Goal: Communication & Community: Answer question/provide support

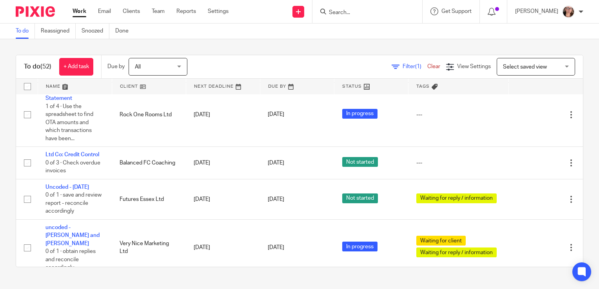
scroll to position [298, 0]
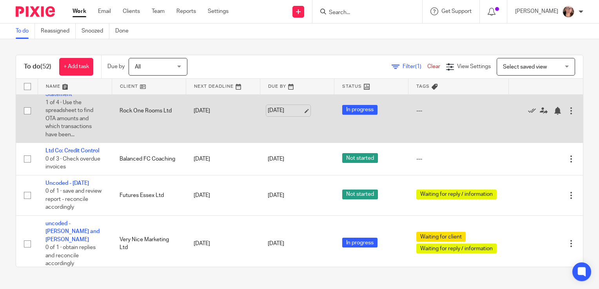
click at [271, 114] on link "[DATE]" at bounding box center [285, 111] width 35 height 8
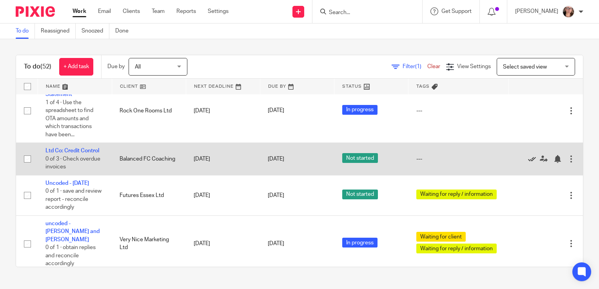
click at [528, 161] on icon at bounding box center [532, 159] width 8 height 8
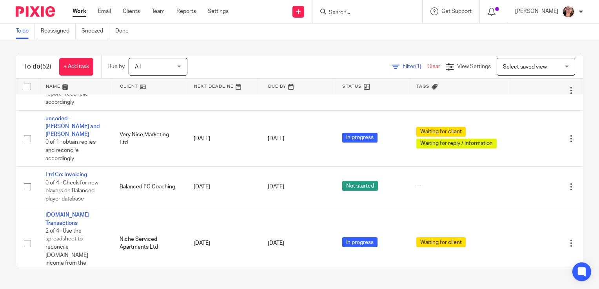
scroll to position [377, 0]
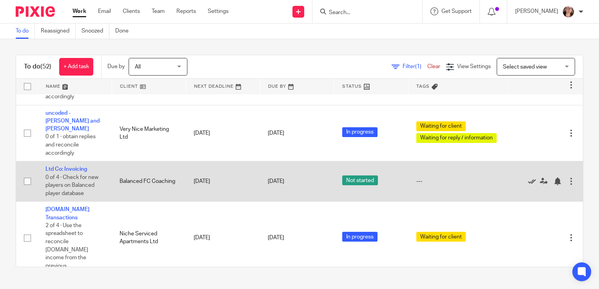
click at [528, 178] on icon at bounding box center [532, 182] width 8 height 8
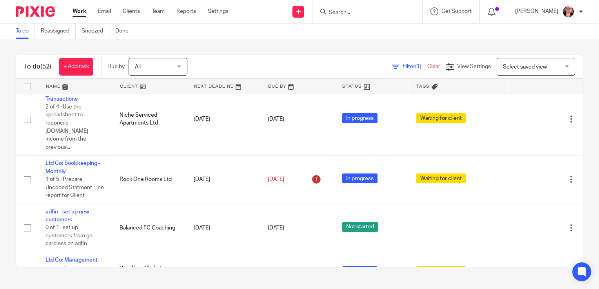
scroll to position [471, 0]
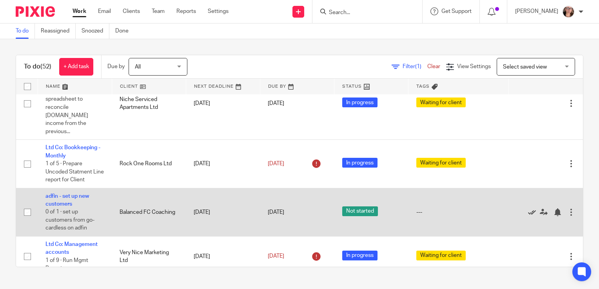
click at [528, 209] on icon at bounding box center [532, 213] width 8 height 8
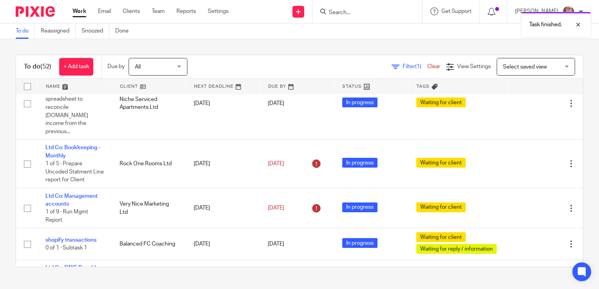
scroll to position [486, 0]
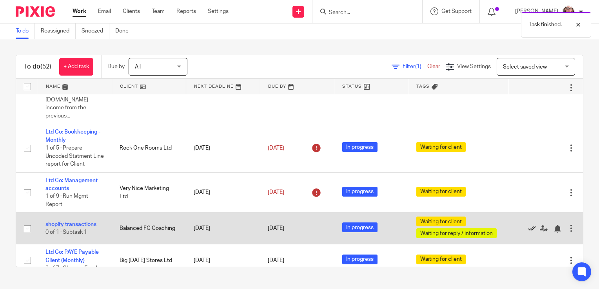
click at [528, 225] on icon at bounding box center [532, 229] width 8 height 8
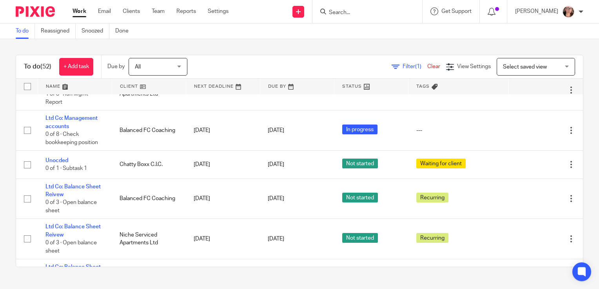
scroll to position [879, 0]
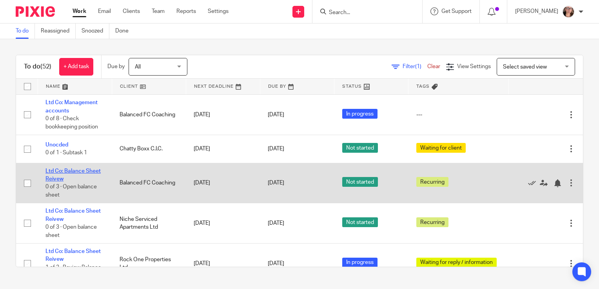
click at [74, 169] on link "Ltd Co: Balance Sheet Reivew" at bounding box center [72, 175] width 55 height 13
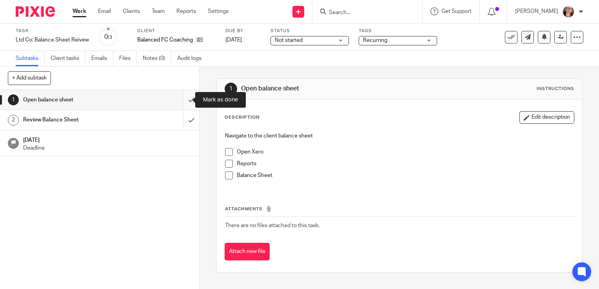
click at [190, 102] on input "submit" at bounding box center [99, 100] width 199 height 20
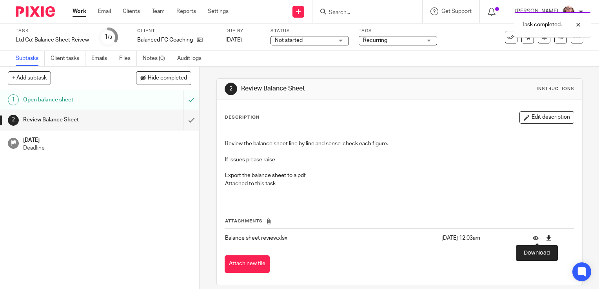
click at [546, 238] on icon at bounding box center [549, 239] width 6 height 6
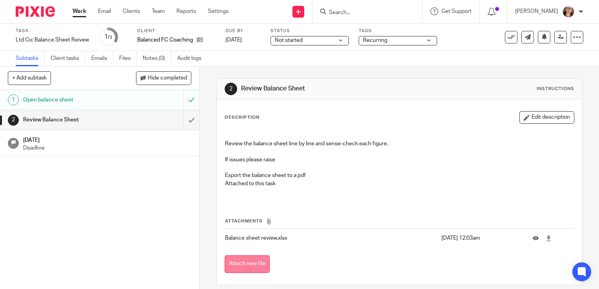
click at [263, 262] on button "Attach new file" at bounding box center [247, 265] width 45 height 18
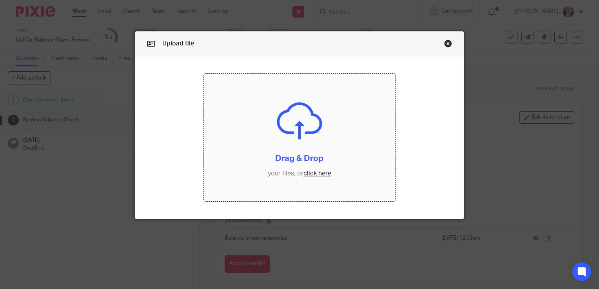
click at [323, 173] on input "file" at bounding box center [299, 138] width 191 height 128
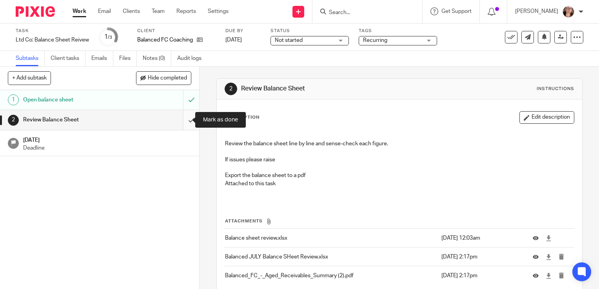
click at [184, 117] on input "submit" at bounding box center [99, 120] width 199 height 20
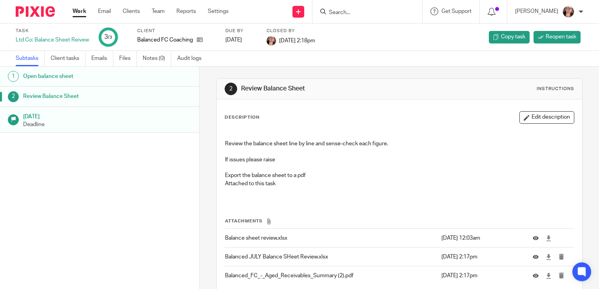
click at [83, 12] on link "Work" at bounding box center [80, 11] width 14 height 8
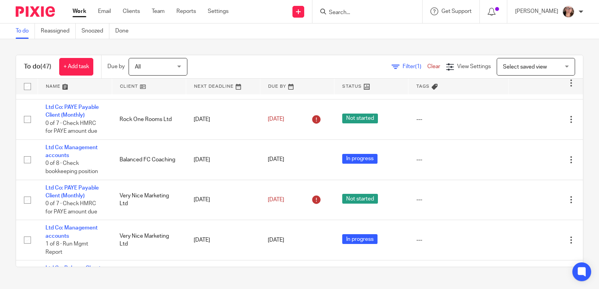
scroll to position [769, 0]
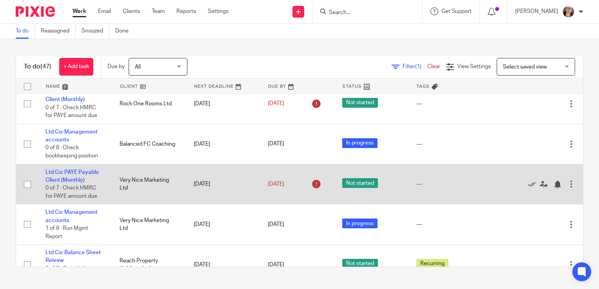
click at [62, 166] on td "Ltd Co: PAYE Payable Client (Monthly) 0 of 7 · Check HMRC for PAYE amount due" at bounding box center [75, 184] width 74 height 40
click at [74, 170] on link "Ltd Co: PAYE Payable Client (Monthly)" at bounding box center [71, 176] width 53 height 13
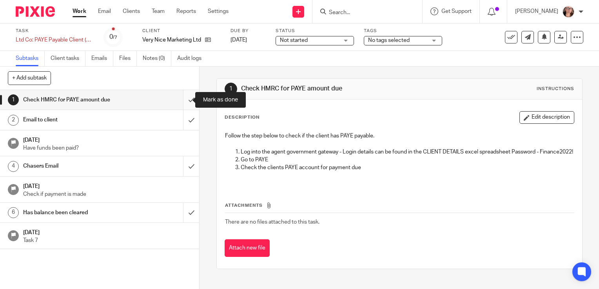
click at [187, 104] on input "submit" at bounding box center [99, 100] width 199 height 20
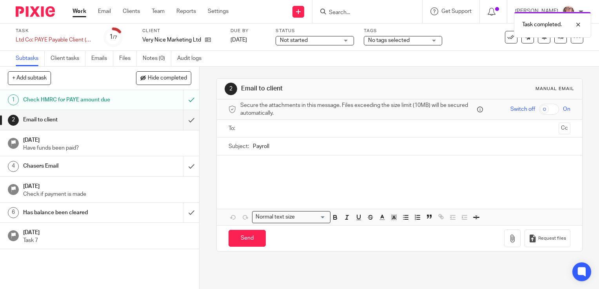
click at [273, 128] on input "text" at bounding box center [399, 128] width 312 height 9
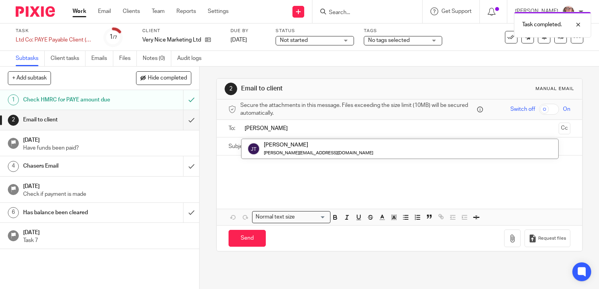
type input "john"
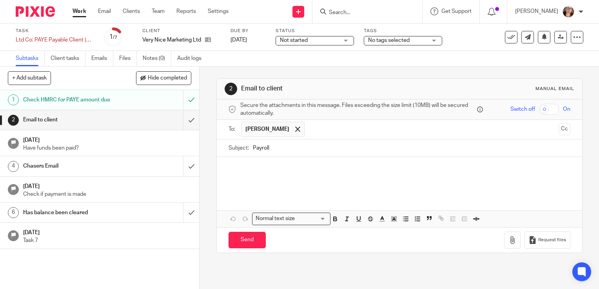
click at [271, 148] on input "Payroll" at bounding box center [412, 149] width 318 height 18
type input "P"
type input "Very NIce Marketing Ltd: PAYE DUE"
click at [240, 170] on p at bounding box center [400, 169] width 342 height 8
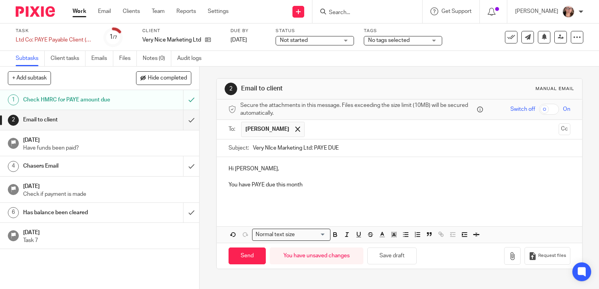
click at [272, 184] on p "You have PAYE due this month" at bounding box center [400, 185] width 342 height 8
click at [415, 183] on p "You have PAYE due to be paid to HMRC by the 22nd of August for this month" at bounding box center [400, 185] width 342 height 8
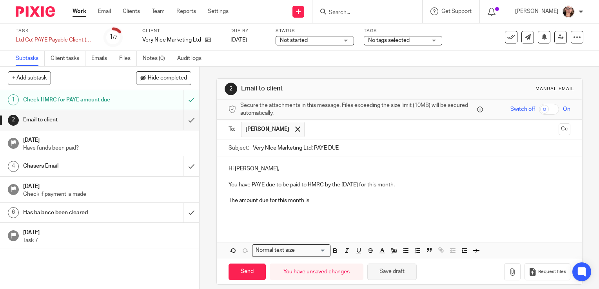
click at [397, 269] on button "Save draft" at bounding box center [392, 272] width 49 height 17
click at [317, 201] on p "The amount due for this month is" at bounding box center [400, 201] width 342 height 8
click at [312, 202] on p "The amount due for this month is $6635.85" at bounding box center [400, 201] width 342 height 8
click at [333, 200] on p "The amount due for this month is £6635.85" at bounding box center [400, 201] width 342 height 8
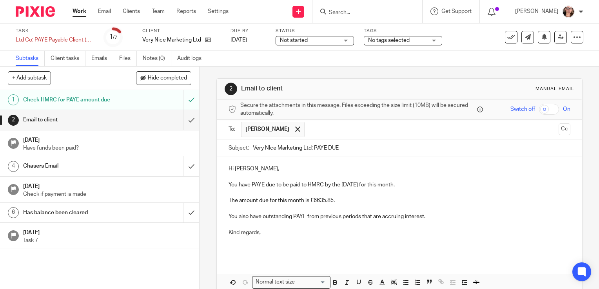
click at [414, 186] on p "You have PAYE due to be paid to HMRC by the 22nd of August for this month." at bounding box center [400, 185] width 342 height 8
click at [375, 202] on p "The amount due for this month is £6635.85." at bounding box center [400, 201] width 342 height 8
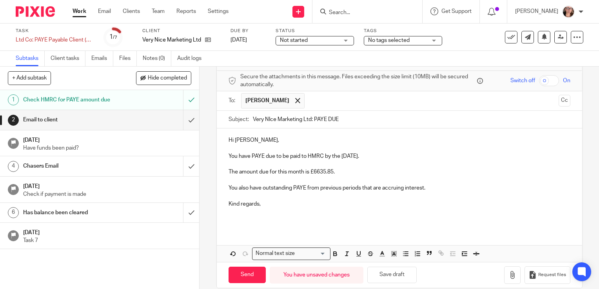
scroll to position [30, 0]
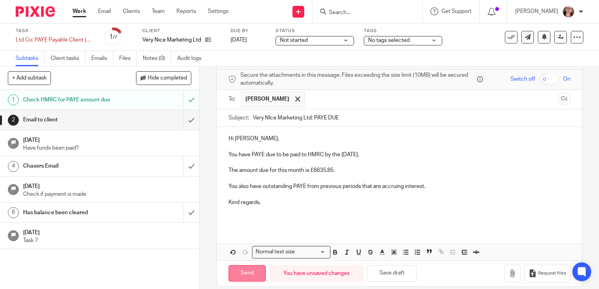
click at [237, 275] on input "Send" at bounding box center [247, 274] width 37 height 17
type input "Sent"
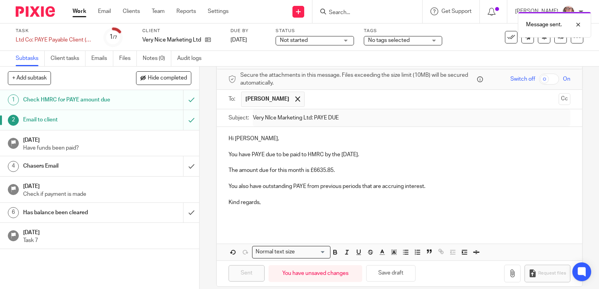
click at [309, 40] on span "Not started" at bounding box center [309, 40] width 59 height 8
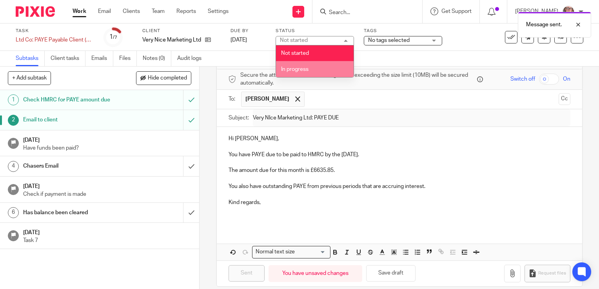
click at [304, 65] on li "In progress" at bounding box center [315, 69] width 78 height 16
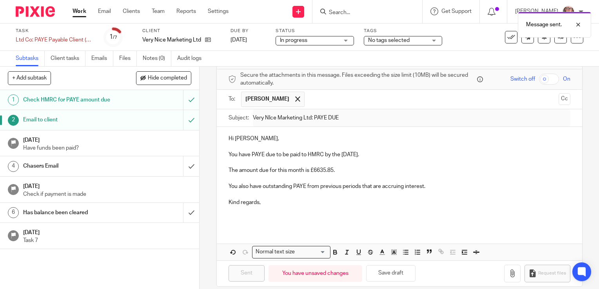
click at [389, 41] on span "No tags selected" at bounding box center [389, 40] width 42 height 5
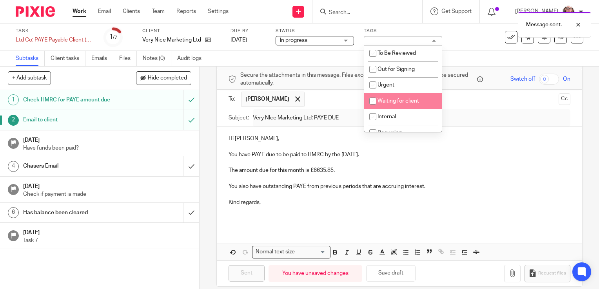
click at [391, 98] on li "Waiting for client" at bounding box center [403, 101] width 78 height 16
checkbox input "true"
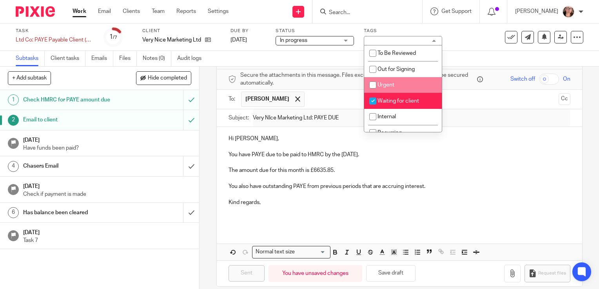
click at [336, 62] on div "Subtasks Client tasks Emails Files Notes (0) Audit logs" at bounding box center [299, 59] width 599 height 16
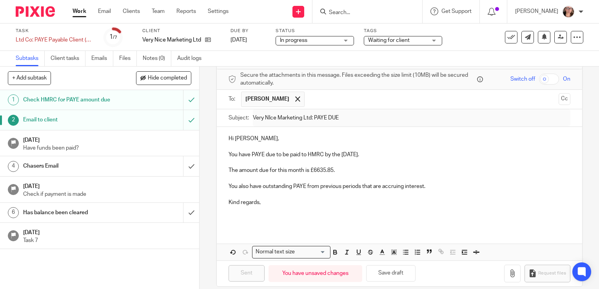
click at [80, 13] on link "Work" at bounding box center [80, 11] width 14 height 8
